Goal: Navigation & Orientation: Understand site structure

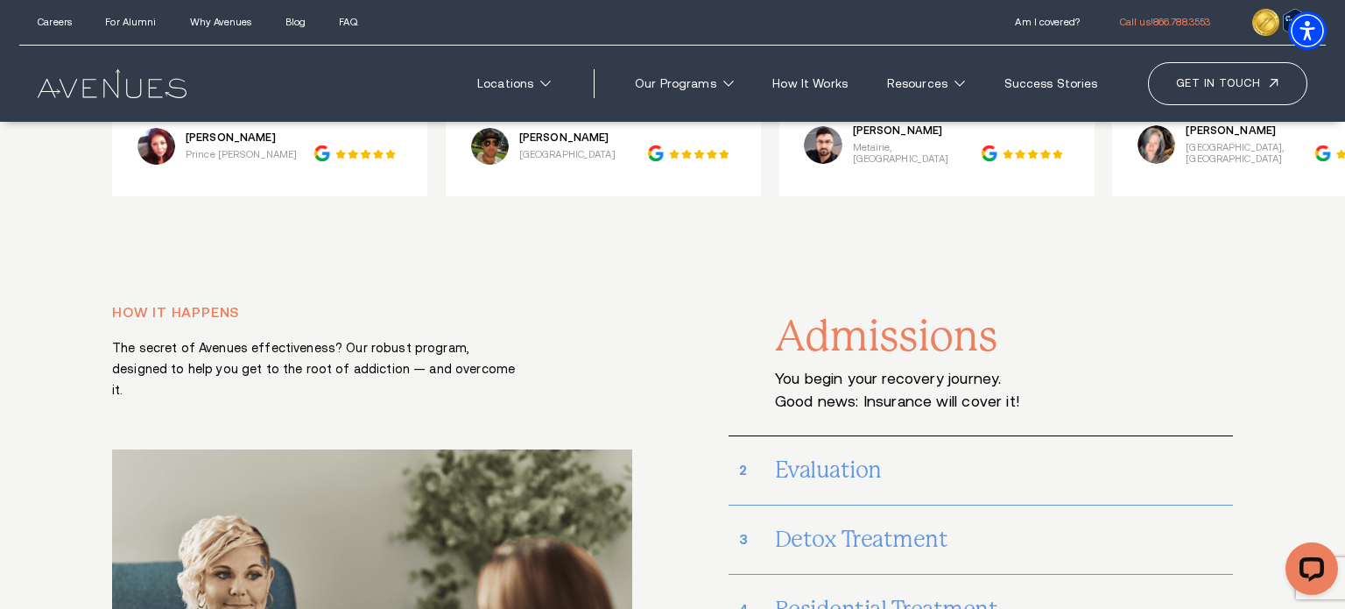
scroll to position [7420, 0]
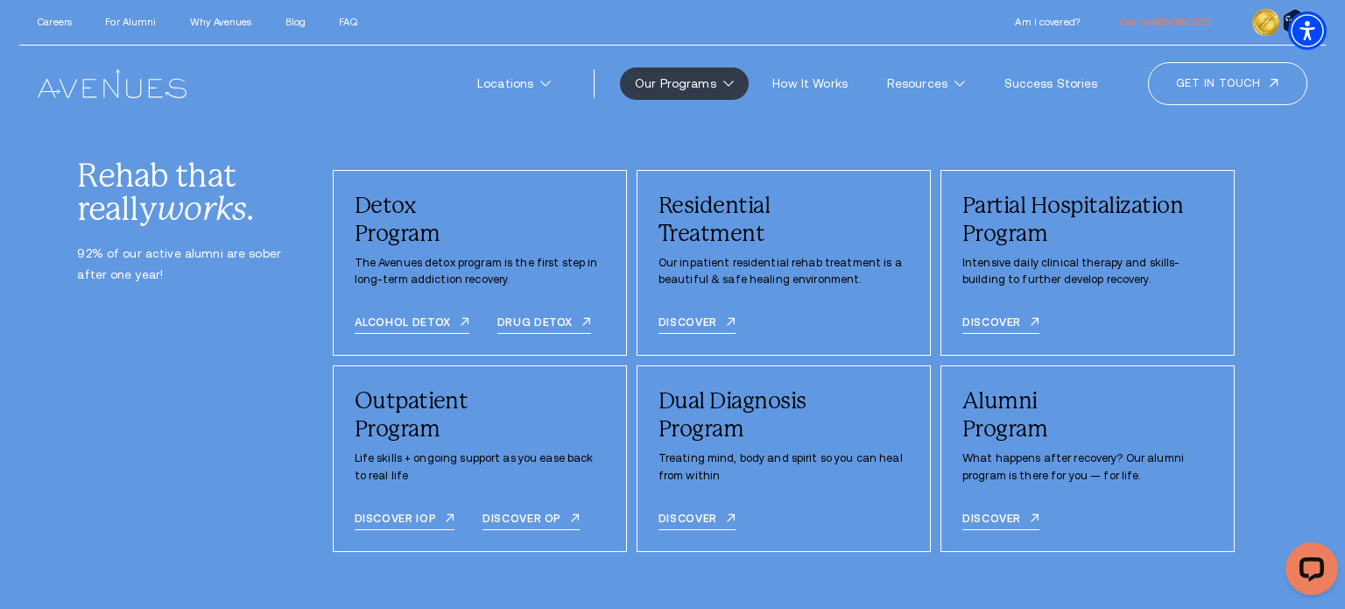
click at [731, 90] on link "Our Programs" at bounding box center [684, 83] width 129 height 32
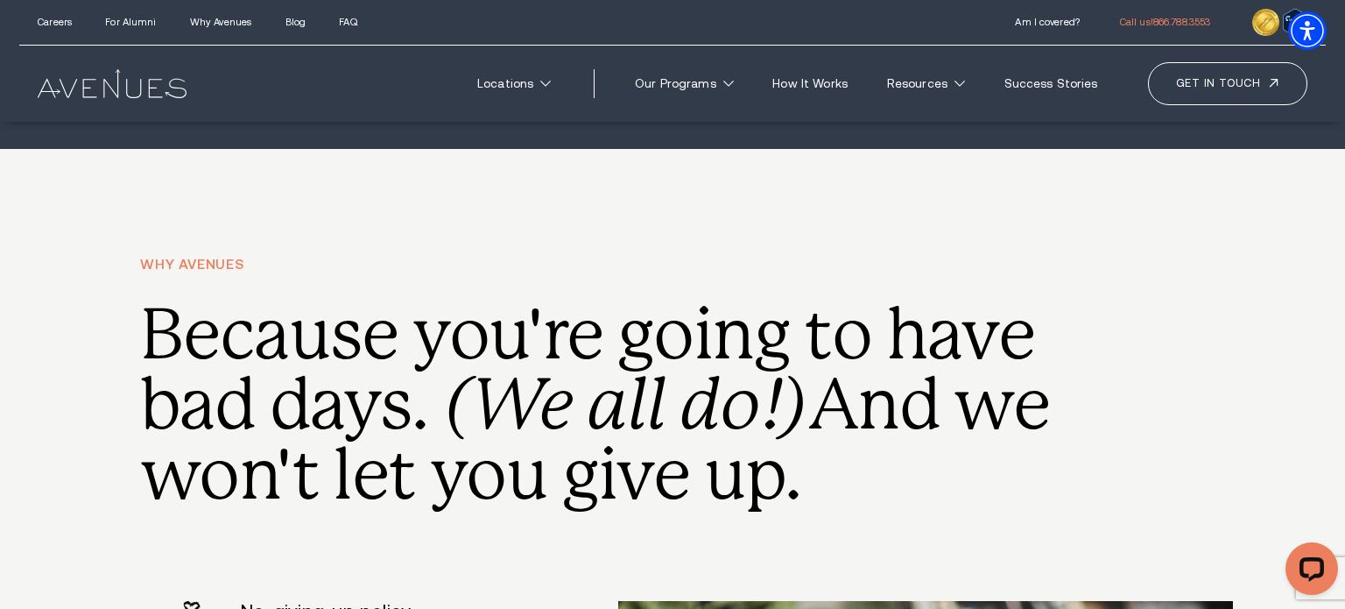
scroll to position [5150, 0]
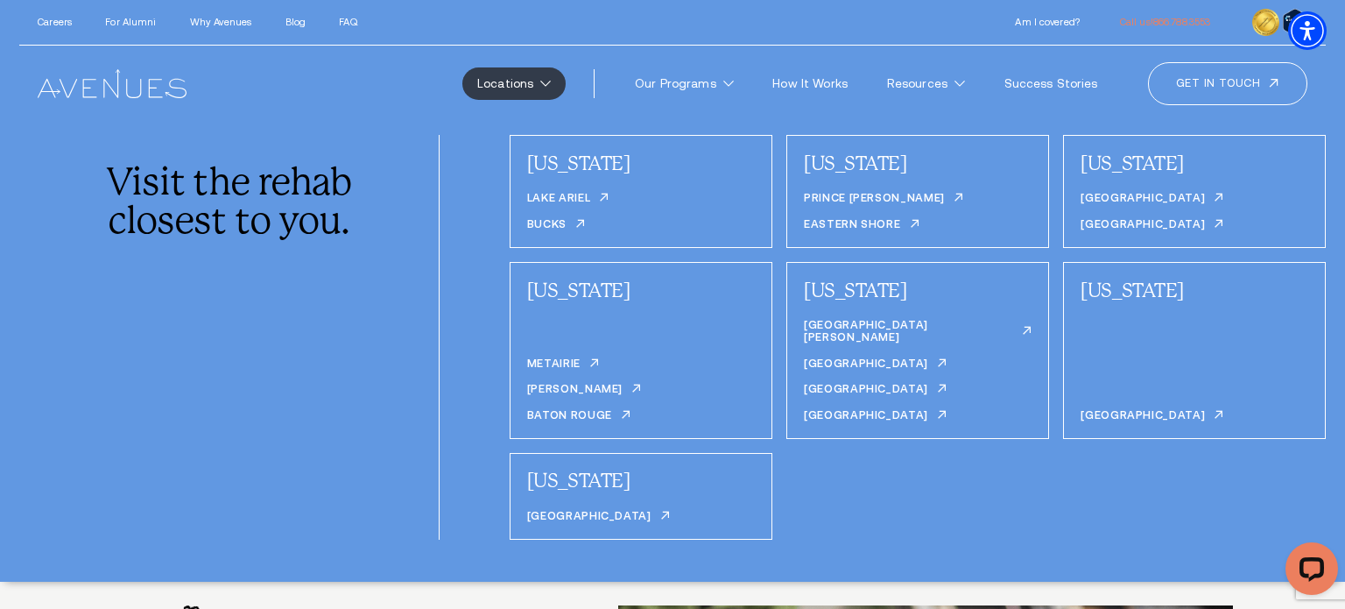
click at [553, 85] on link "Locations" at bounding box center [513, 83] width 103 height 32
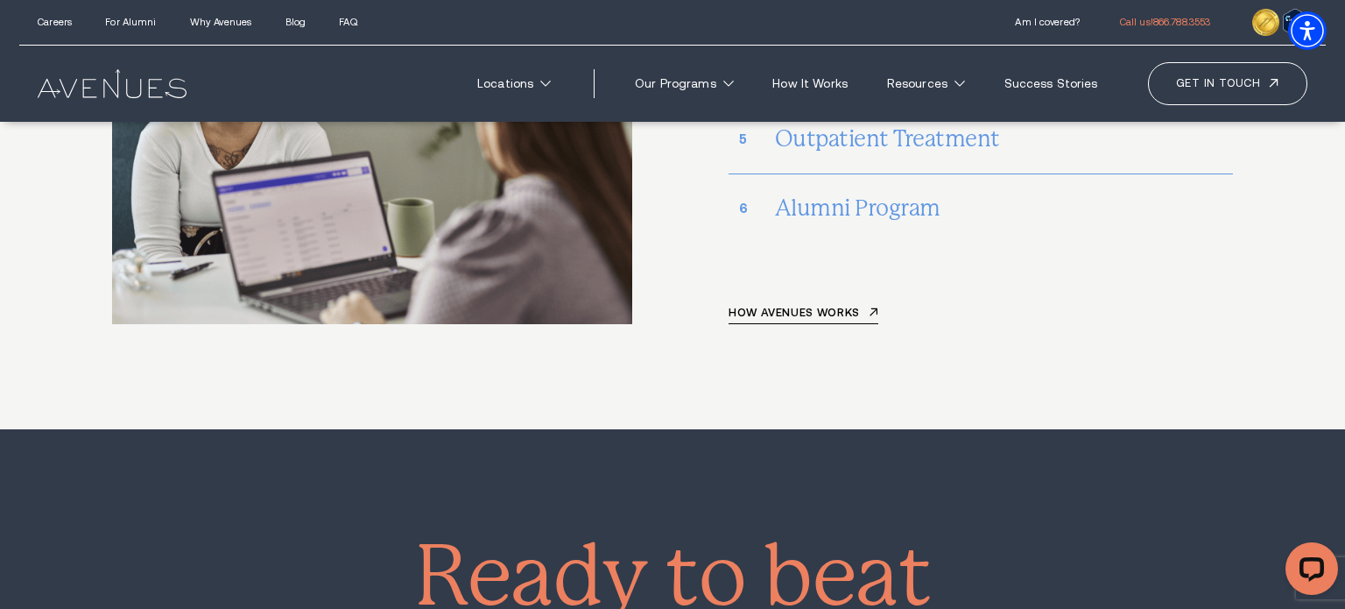
scroll to position [7944, 0]
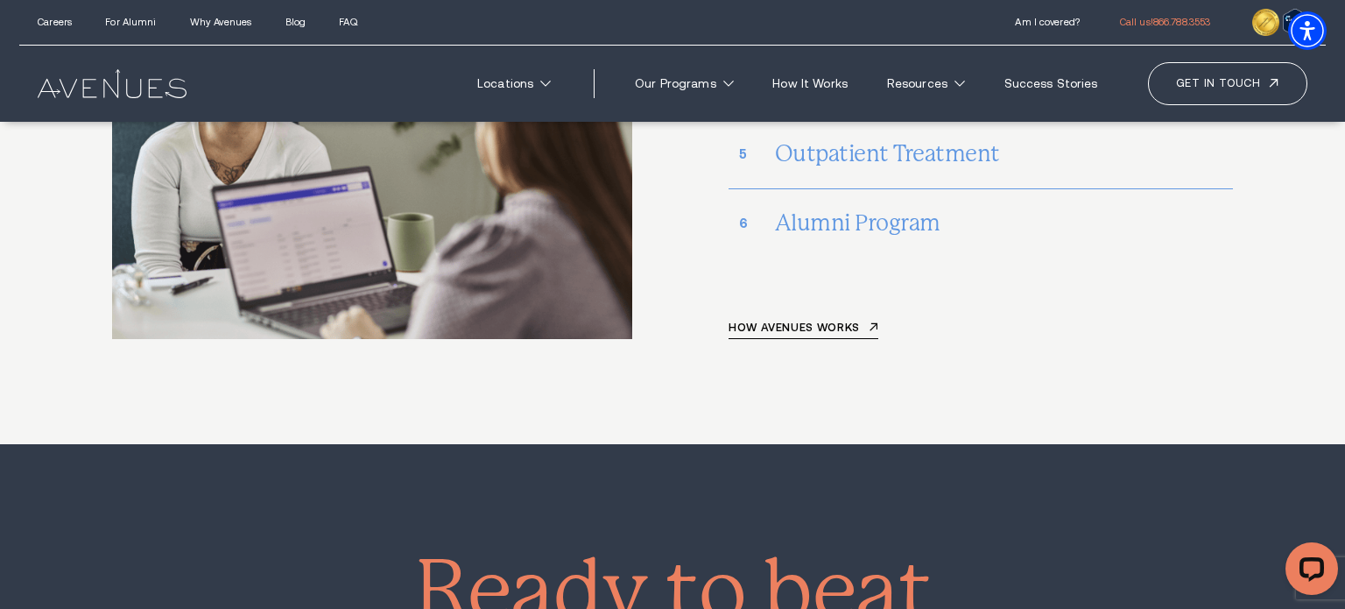
click at [132, 86] on img at bounding box center [112, 83] width 148 height 28
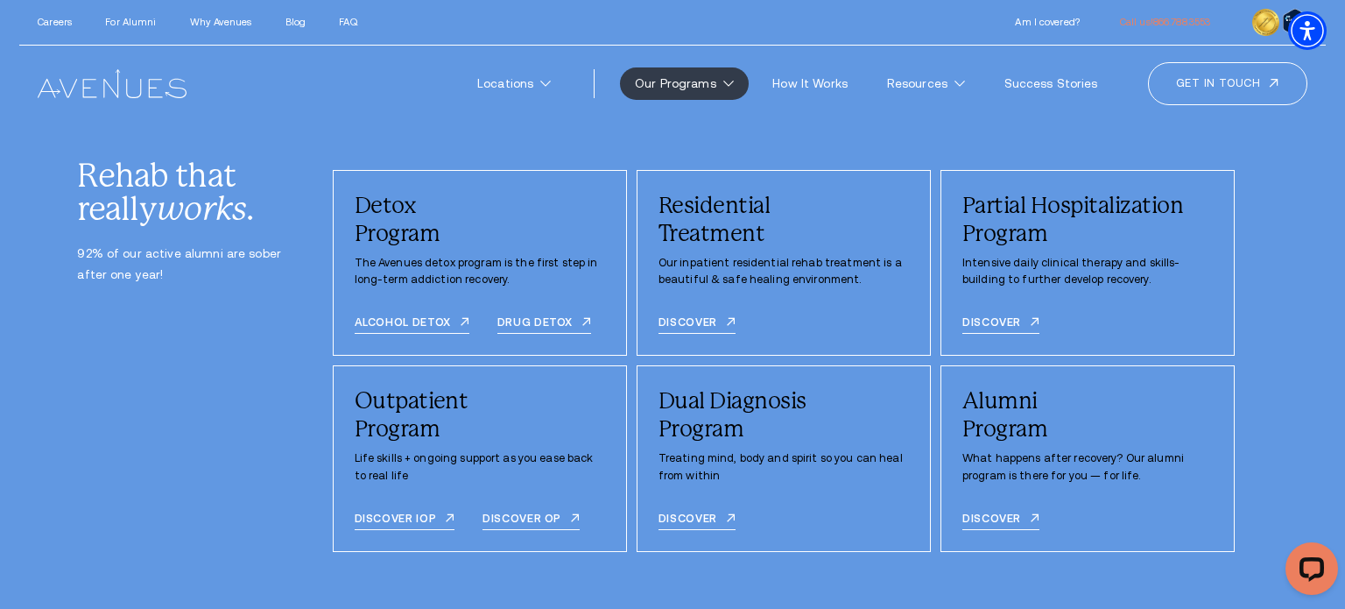
click at [1336, 146] on div "Rehab that really works . 92% of our active alumni are sober after one year! De…" at bounding box center [672, 368] width 1345 height 494
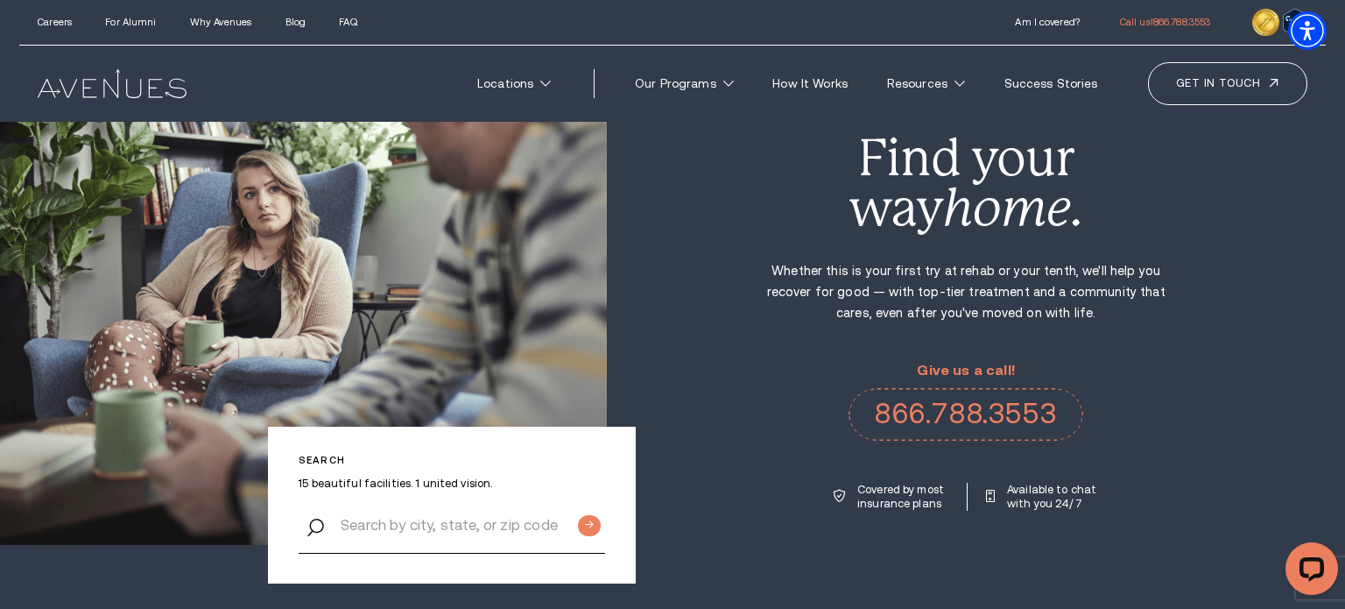
scroll to position [95, 0]
